Goal: Go to known website: Go to known website

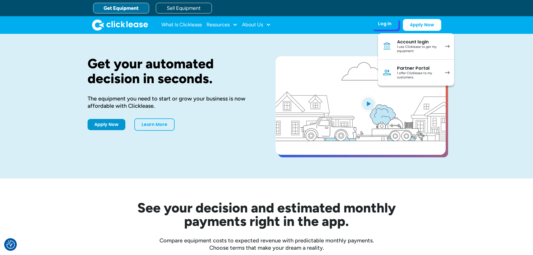
click at [405, 68] on div "Partner Portal" at bounding box center [418, 68] width 42 height 6
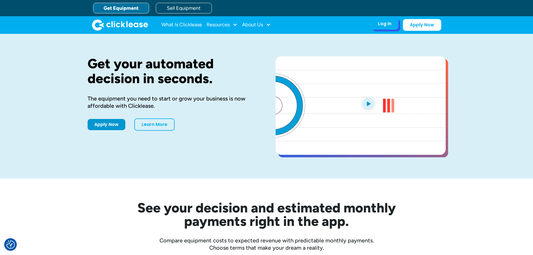
click at [382, 25] on div "Log In" at bounding box center [384, 24] width 13 height 6
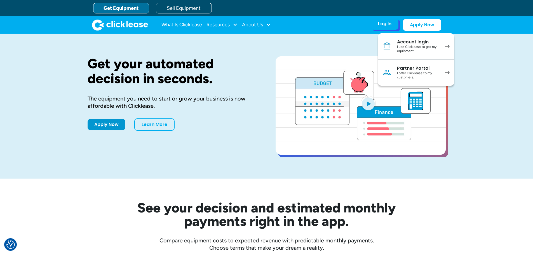
click at [426, 64] on link "Partner Portal I offer Clicklease to my customers." at bounding box center [416, 73] width 76 height 26
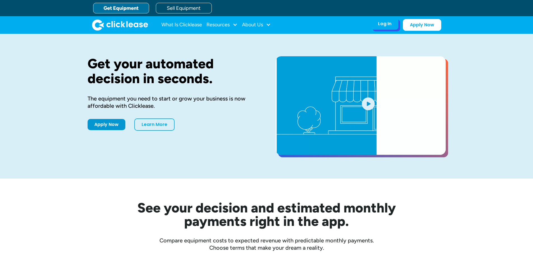
click at [384, 21] on div "Log In" at bounding box center [384, 24] width 13 height 6
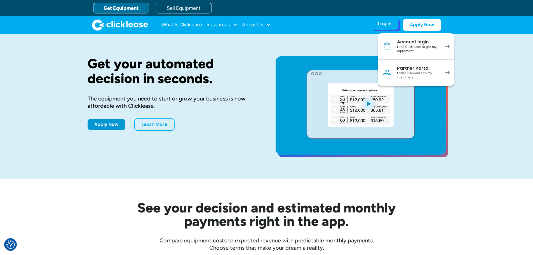
click at [397, 63] on link "Partner Portal I offer Clicklease to my customers." at bounding box center [416, 73] width 76 height 26
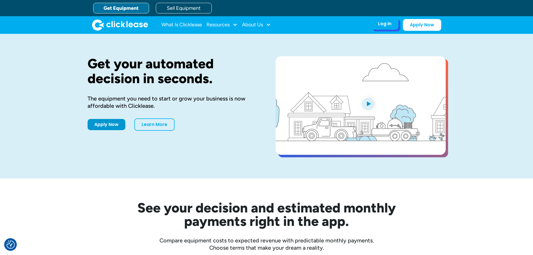
click at [384, 25] on div "Log In" at bounding box center [384, 24] width 13 height 6
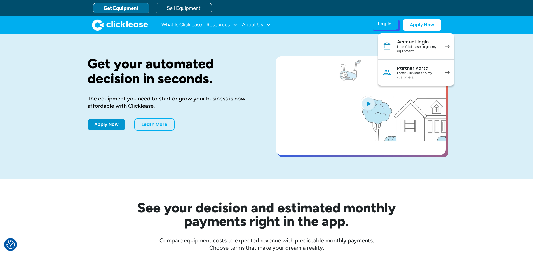
click at [393, 72] on link "Partner Portal I offer Clicklease to my customers." at bounding box center [416, 73] width 76 height 26
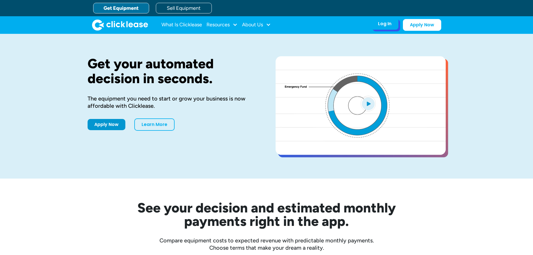
click at [383, 24] on div "Log In" at bounding box center [384, 24] width 13 height 6
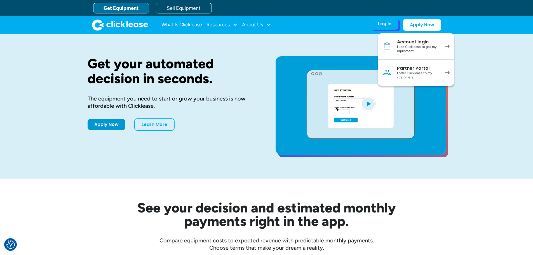
click at [414, 65] on div "Partner Portal" at bounding box center [418, 68] width 42 height 6
